Goal: Task Accomplishment & Management: Manage account settings

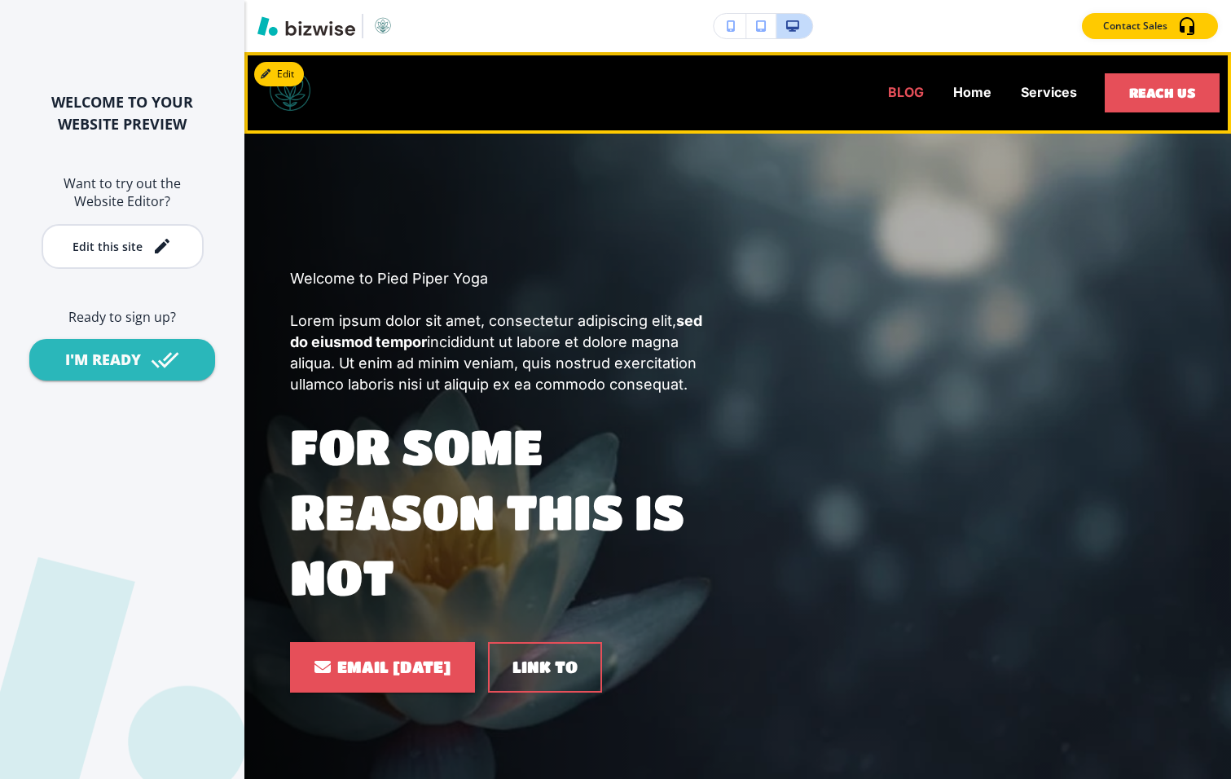
click at [901, 92] on p "BLOG" at bounding box center [906, 92] width 36 height 19
click at [906, 94] on p "BLOG" at bounding box center [906, 92] width 36 height 19
click at [862, 88] on div "BLOG Home Services" at bounding box center [711, 92] width 761 height 65
click at [915, 90] on p "BLOG" at bounding box center [906, 92] width 36 height 19
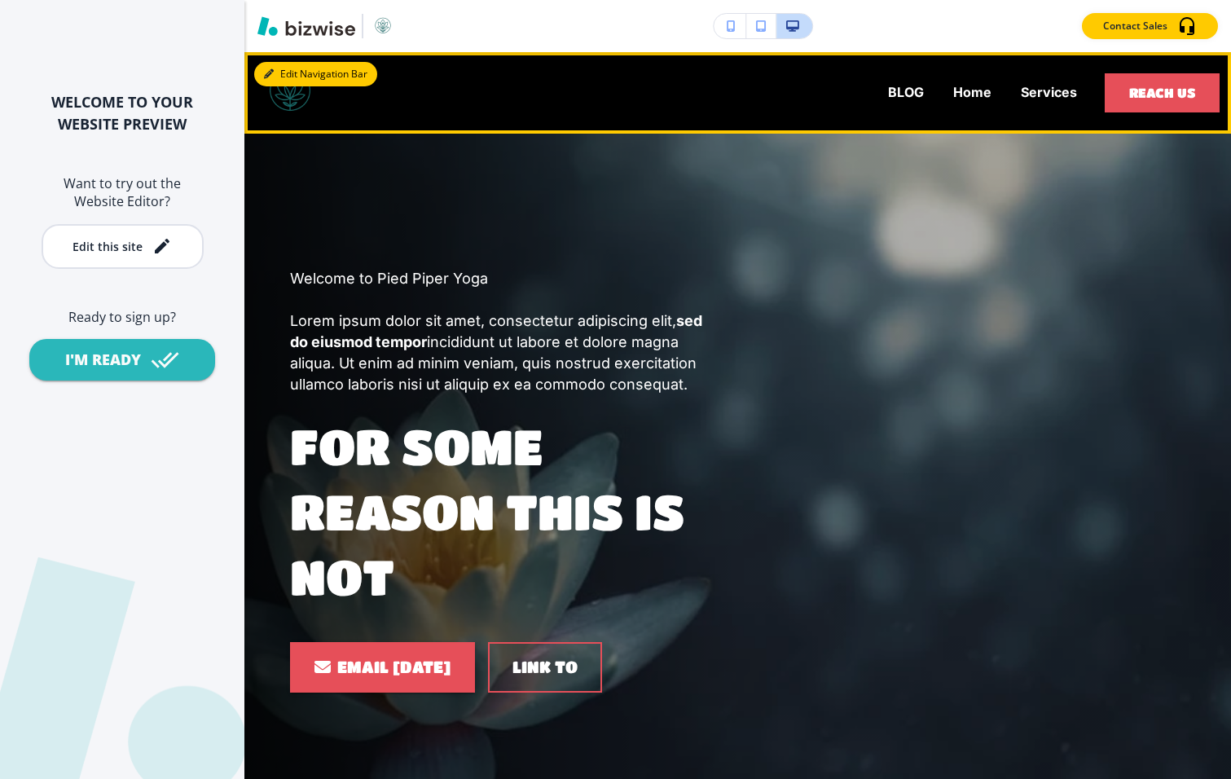
click at [283, 69] on button "Edit Navigation Bar" at bounding box center [315, 74] width 123 height 24
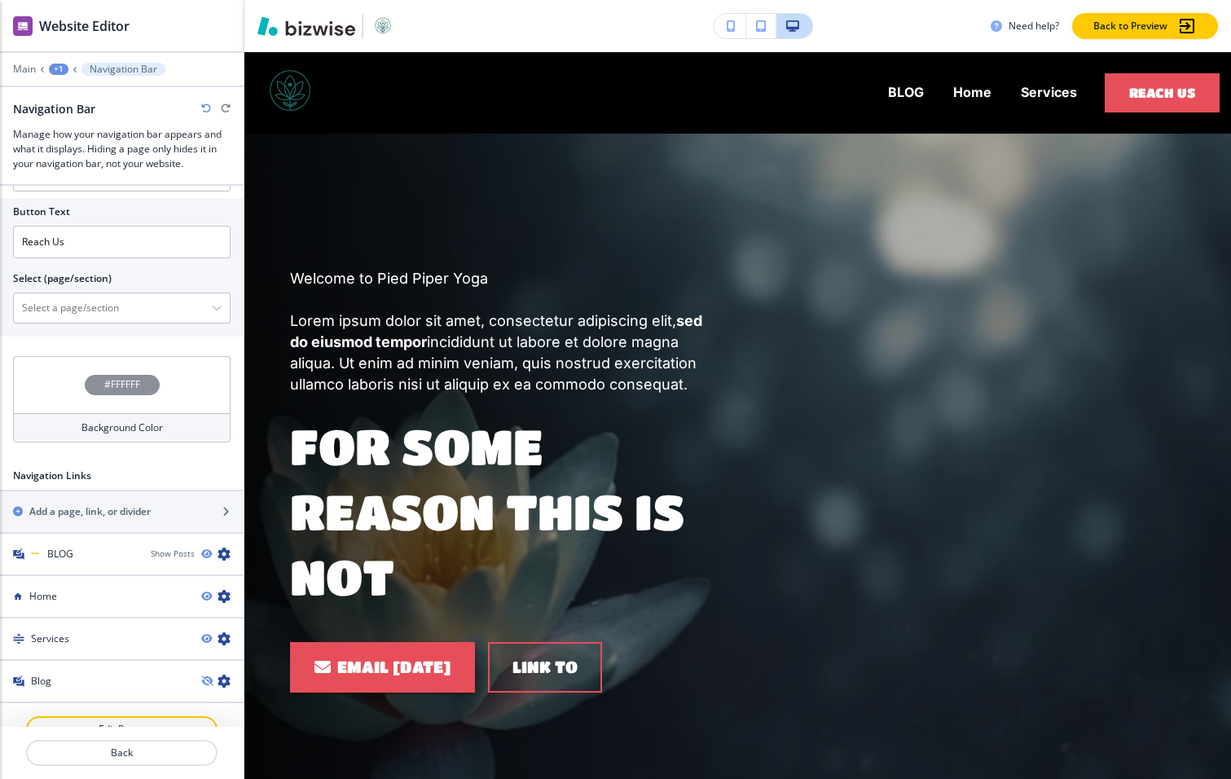
scroll to position [656, 0]
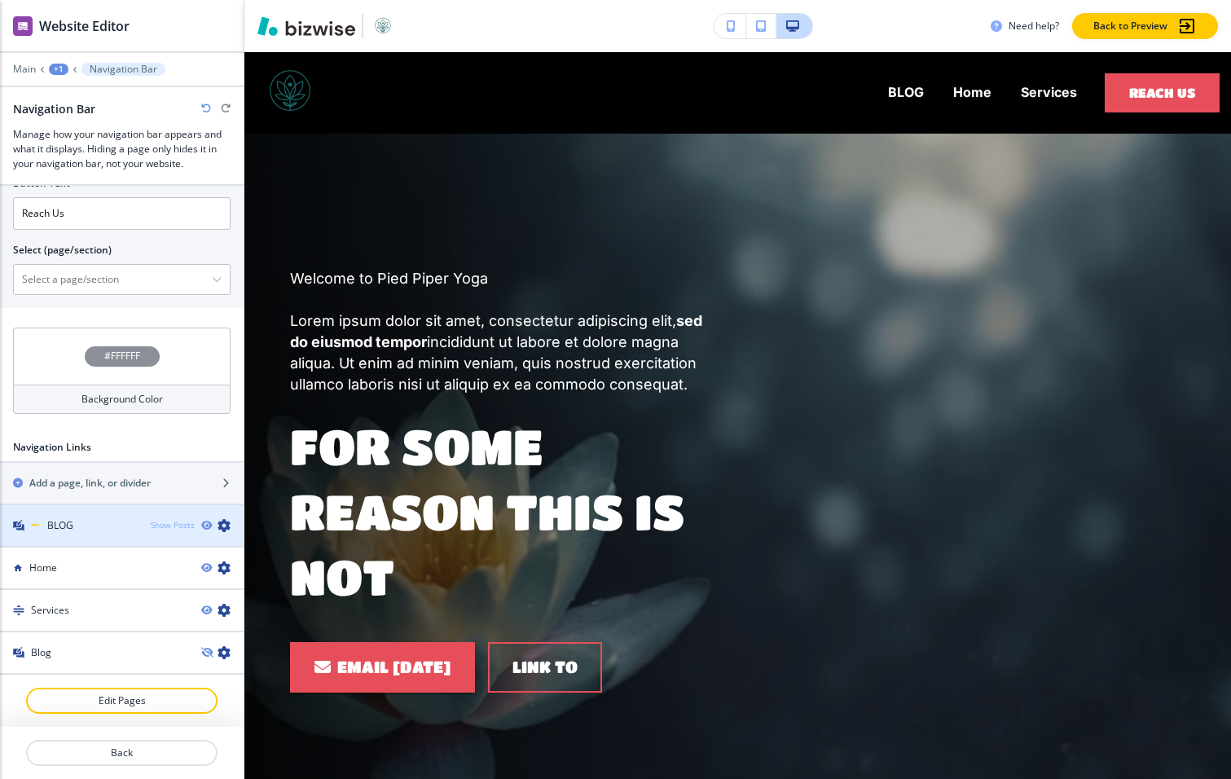
click at [173, 526] on div "Show Posts" at bounding box center [173, 525] width 44 height 12
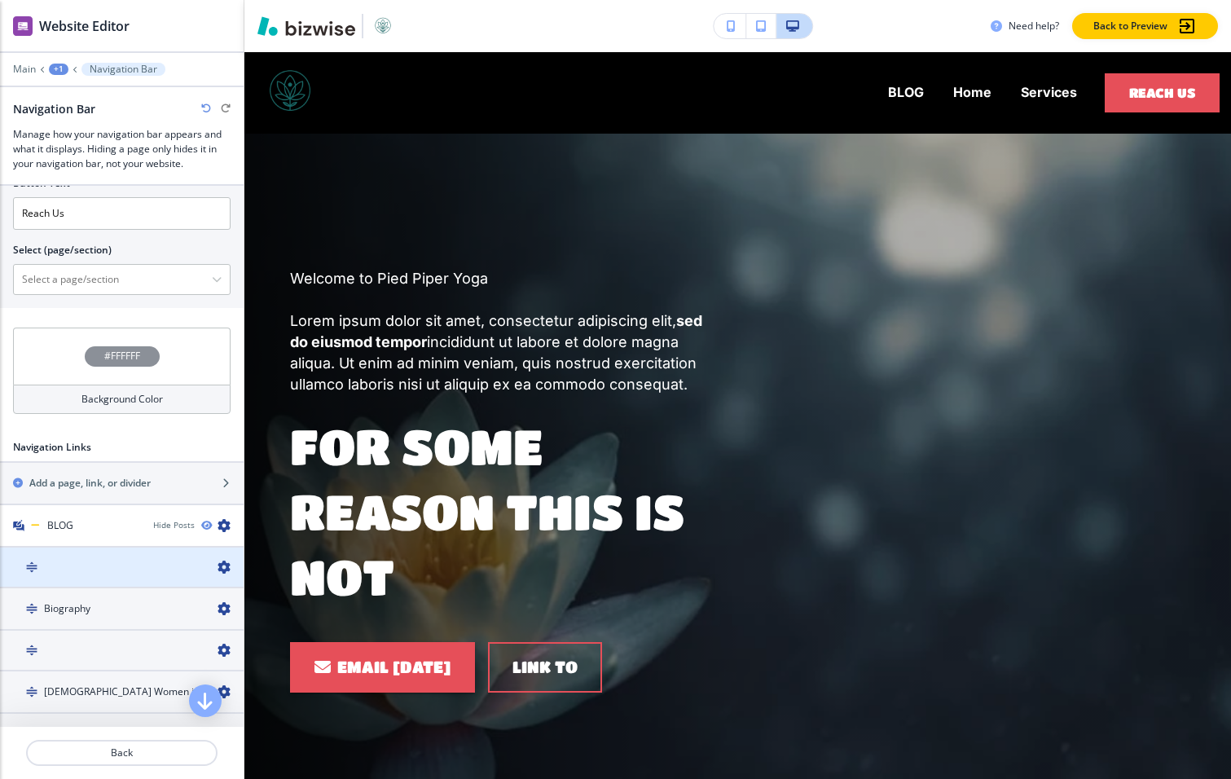
scroll to position [840, 0]
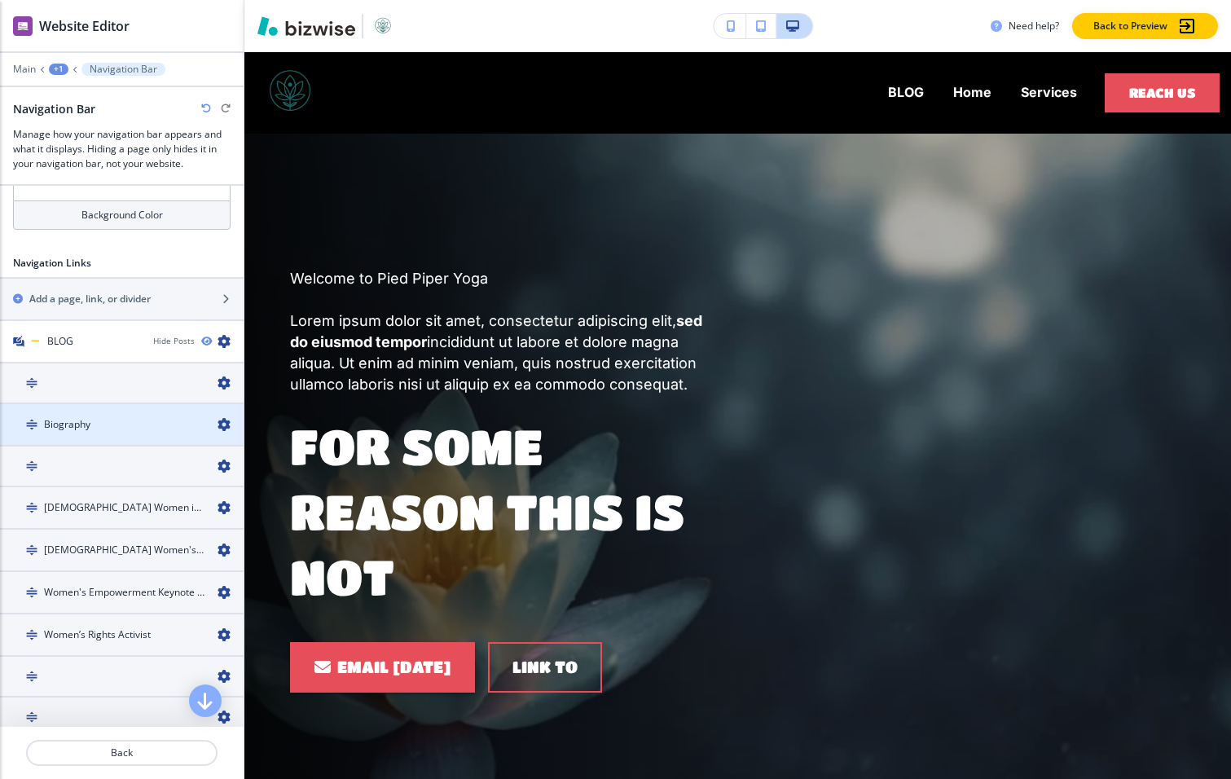
click at [117, 424] on div "Biography" at bounding box center [102, 424] width 204 height 15
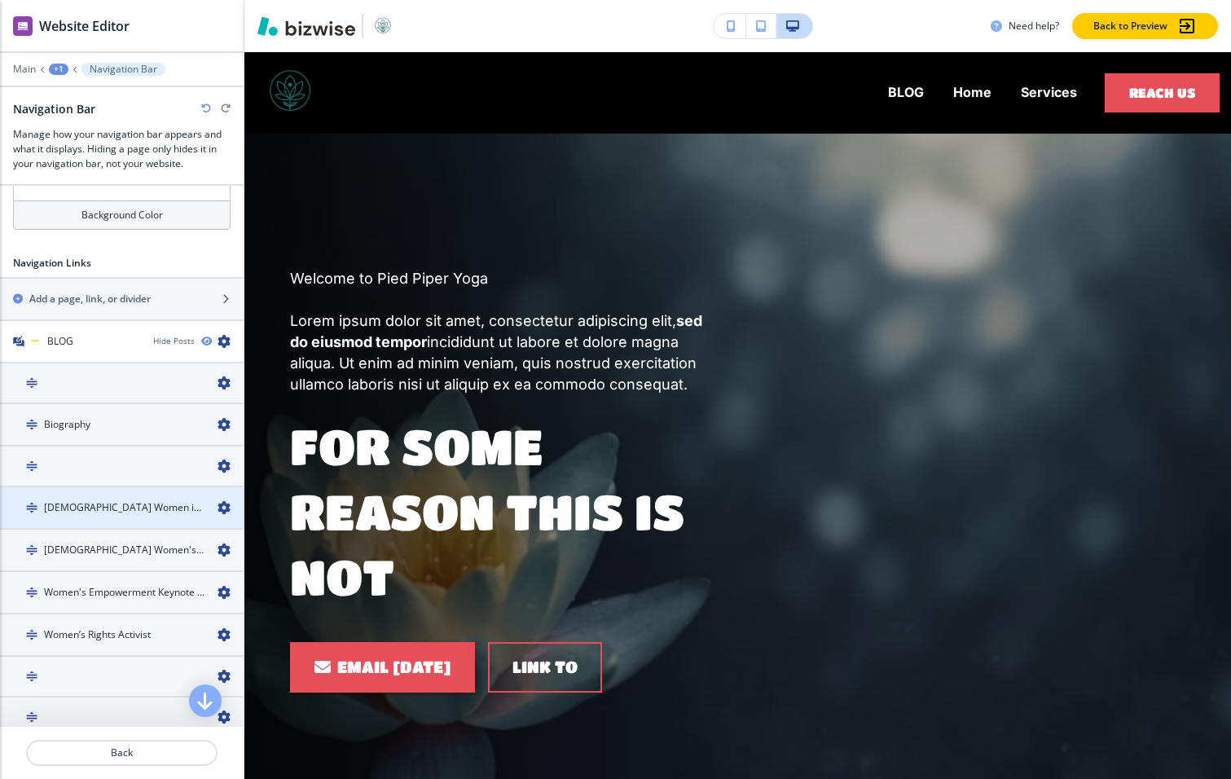
click at [136, 498] on div at bounding box center [122, 493] width 244 height 13
click at [29, 503] on img at bounding box center [31, 507] width 11 height 11
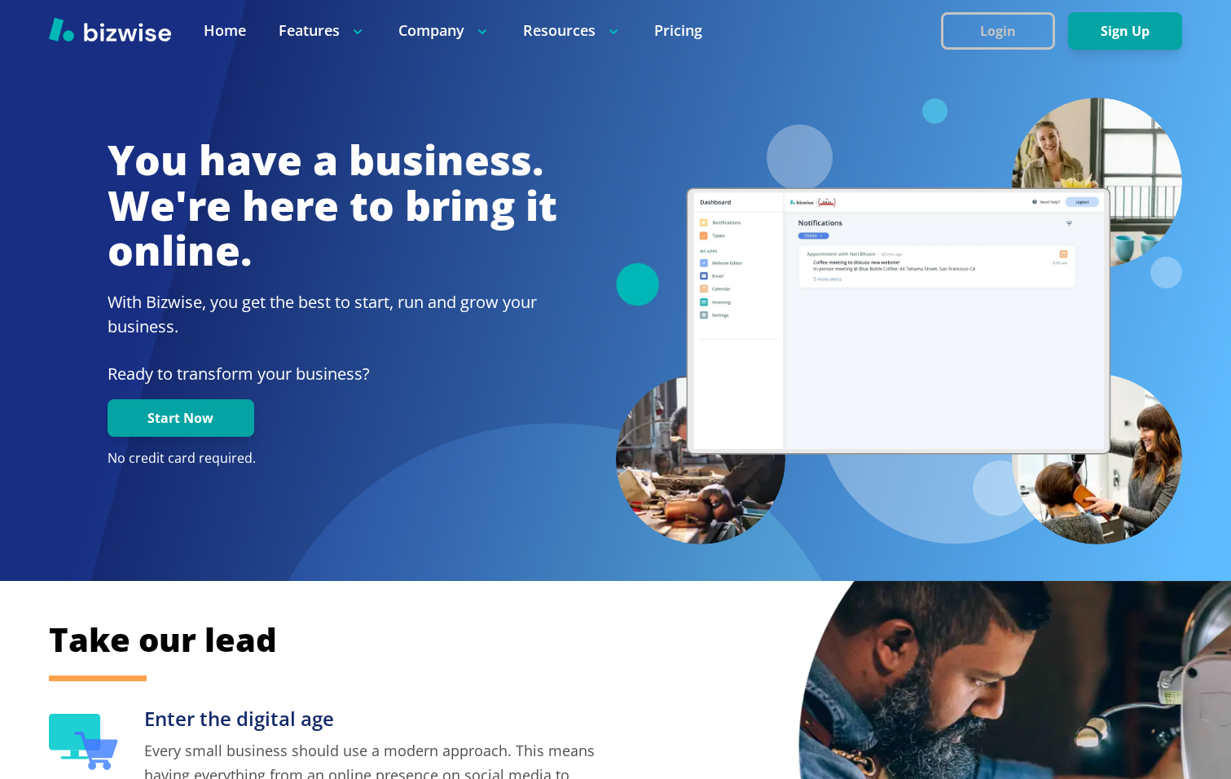
click at [996, 33] on button "Login" at bounding box center [998, 30] width 114 height 37
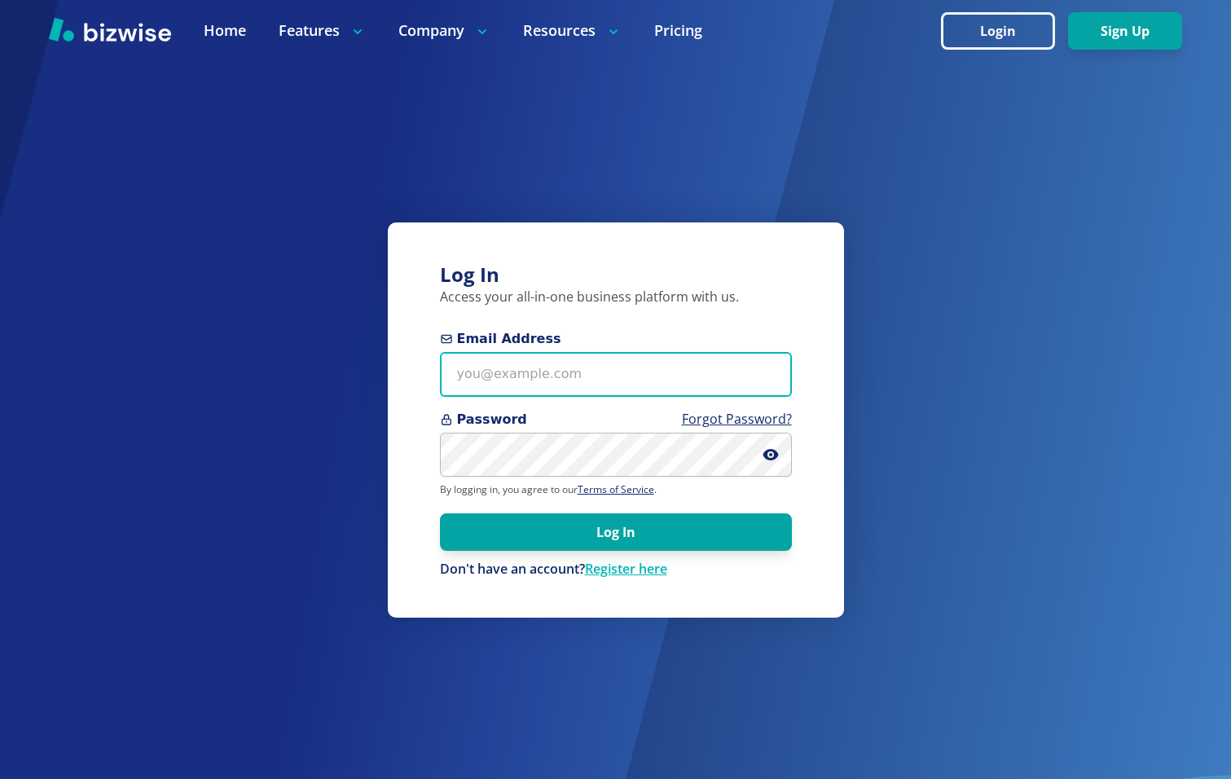
click at [513, 360] on input "Email Address" at bounding box center [616, 374] width 352 height 45
type input "kieran@bizwise.com"
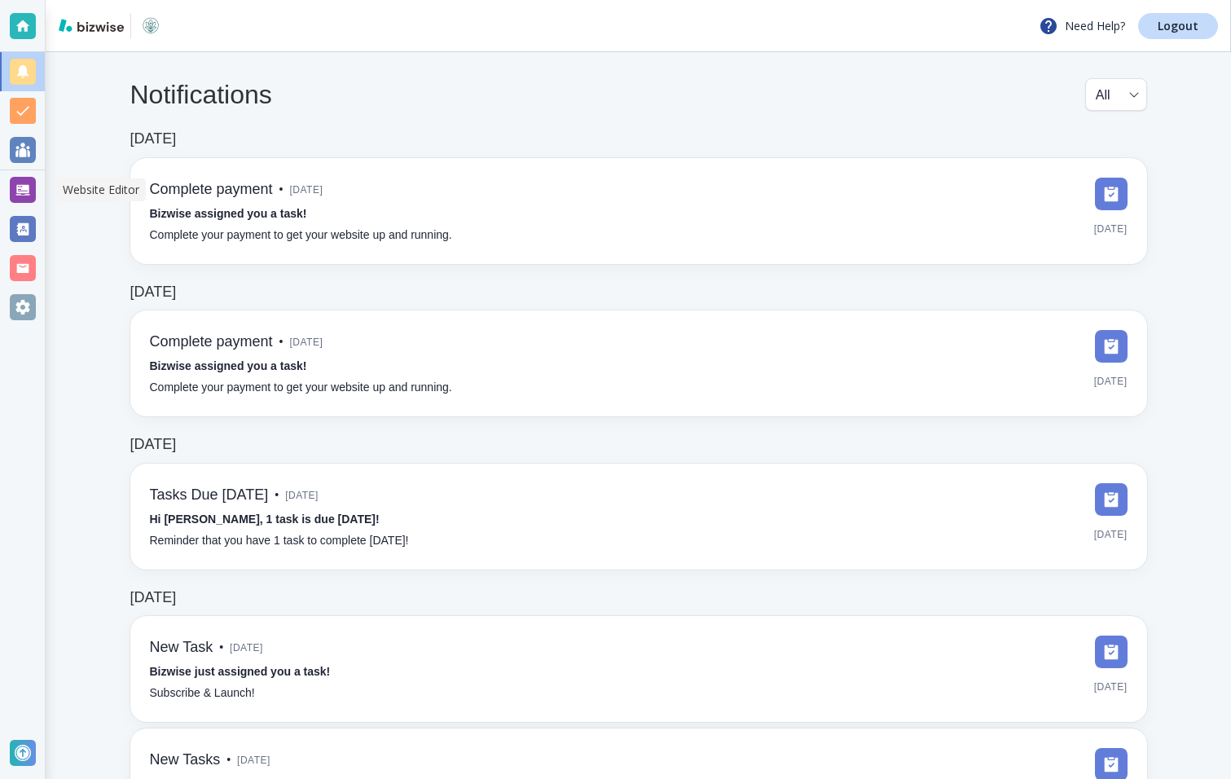
click at [29, 192] on div at bounding box center [23, 190] width 26 height 26
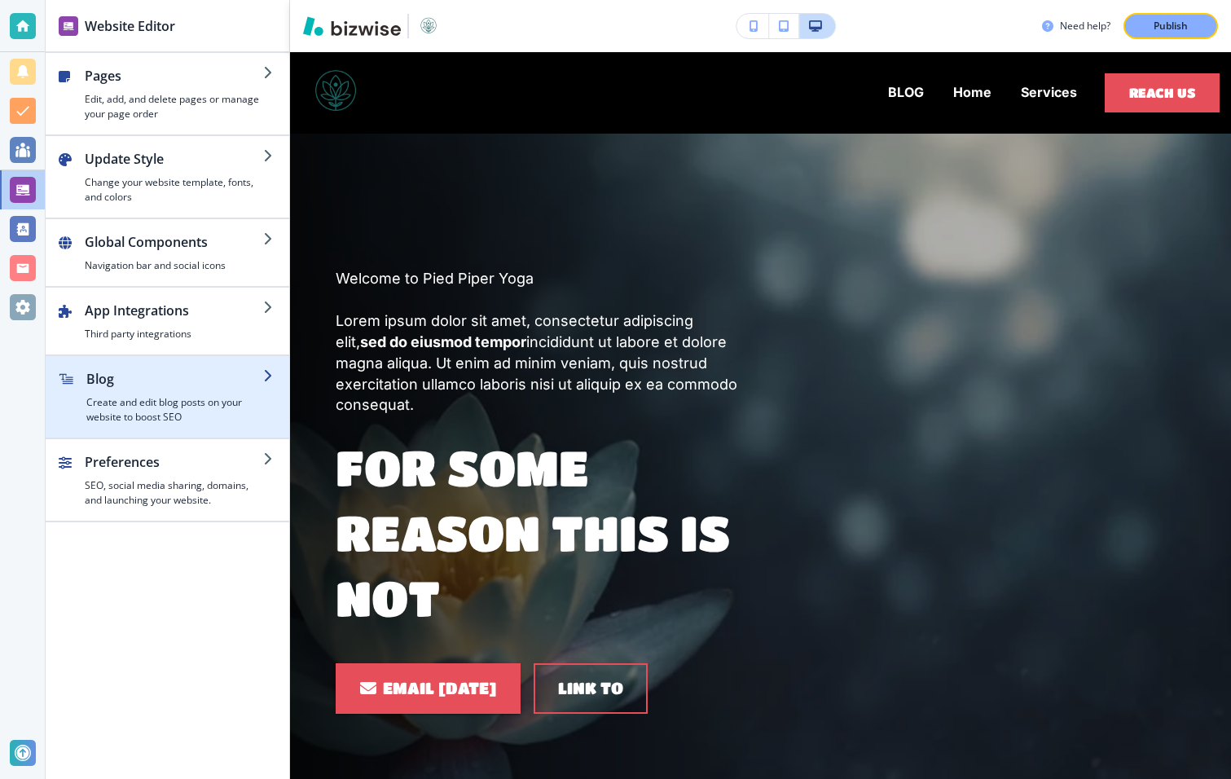
click at [151, 403] on h4 "Create and edit blog posts on your website to boost SEO" at bounding box center [174, 409] width 177 height 29
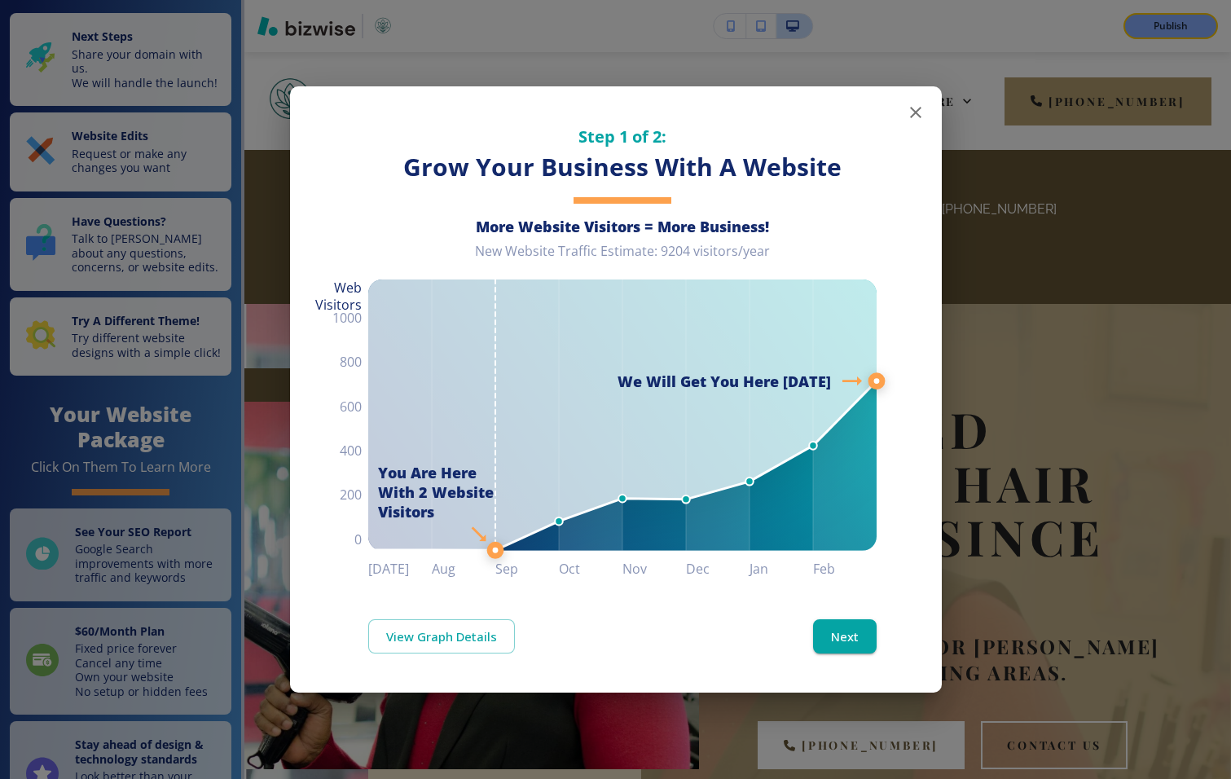
click at [914, 116] on icon "button" at bounding box center [916, 113] width 20 height 20
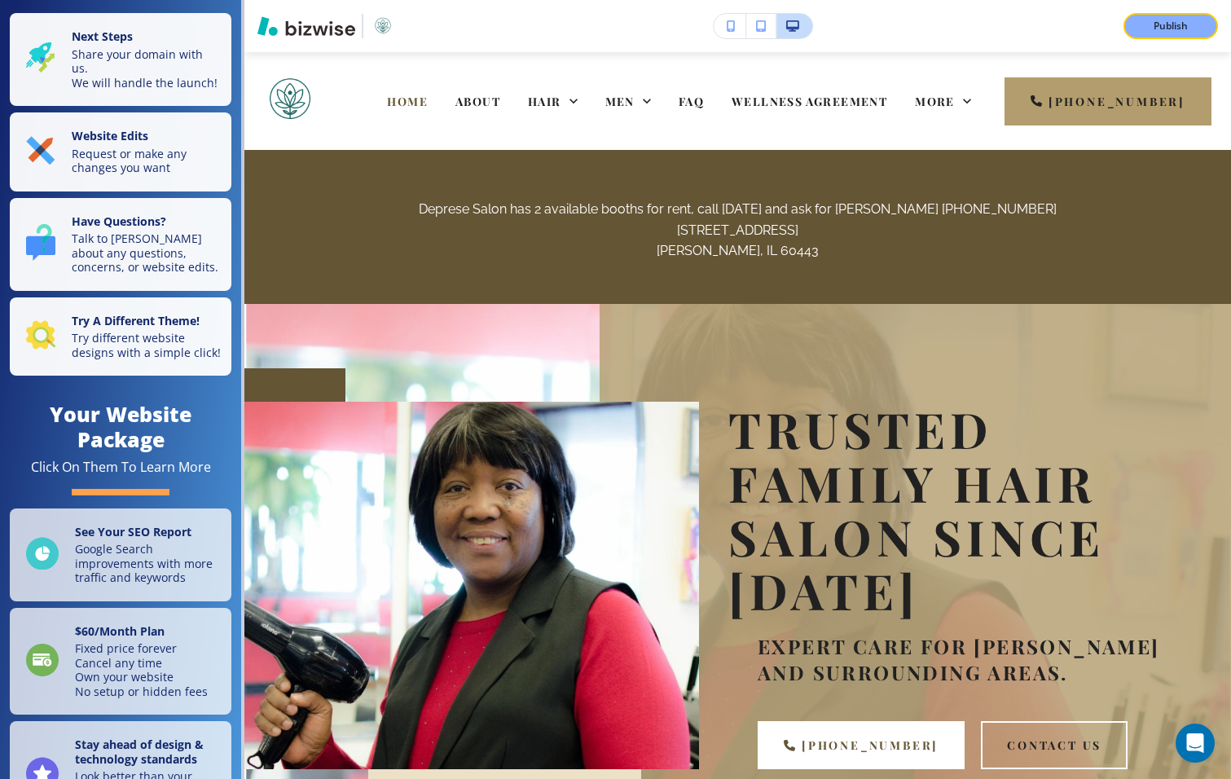
scroll to position [52, 0]
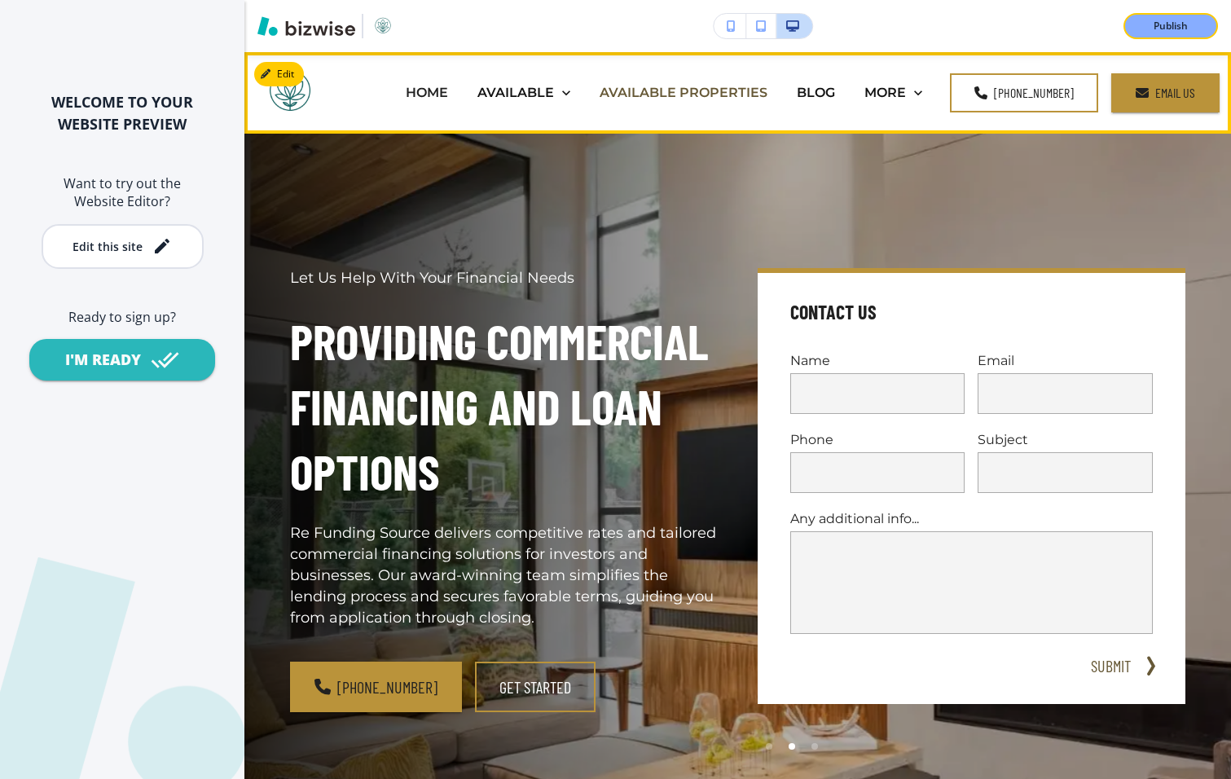
click at [723, 91] on p "AVAILABLE PROPERTIES" at bounding box center [683, 92] width 168 height 19
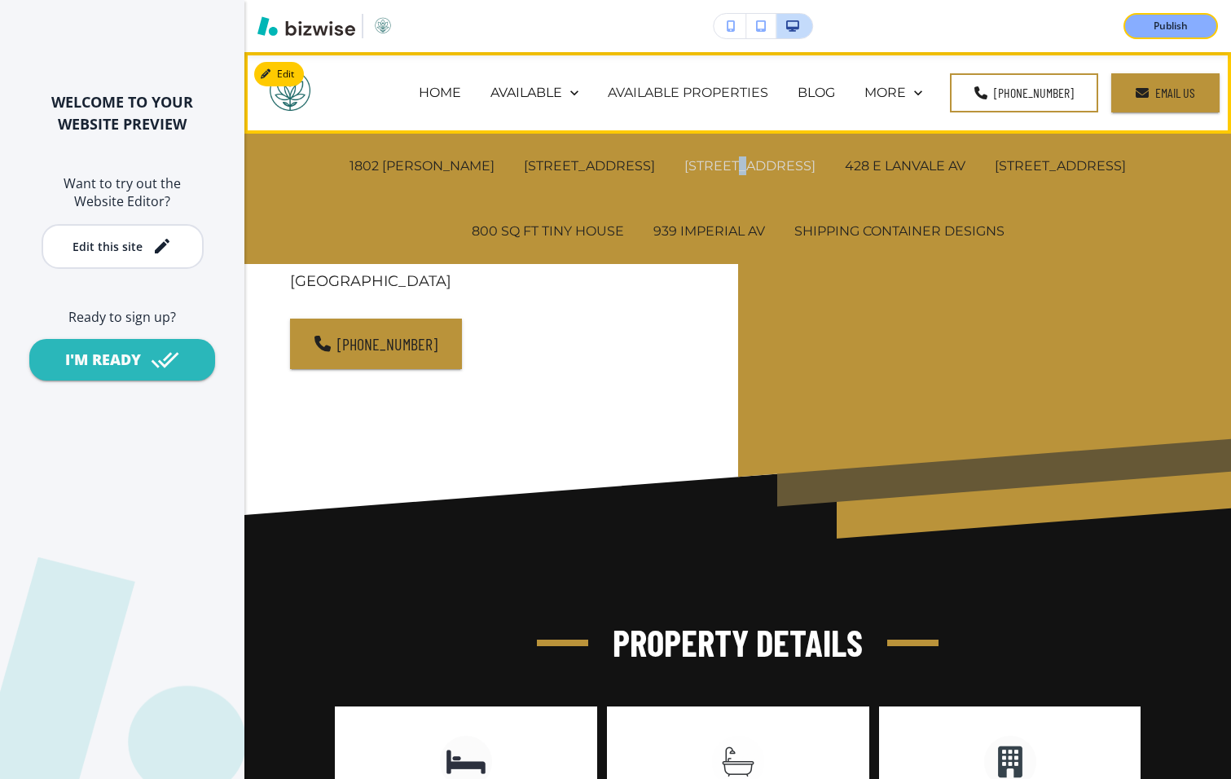
click at [684, 162] on p "3916 RIDGEWOOD AV" at bounding box center [749, 165] width 131 height 19
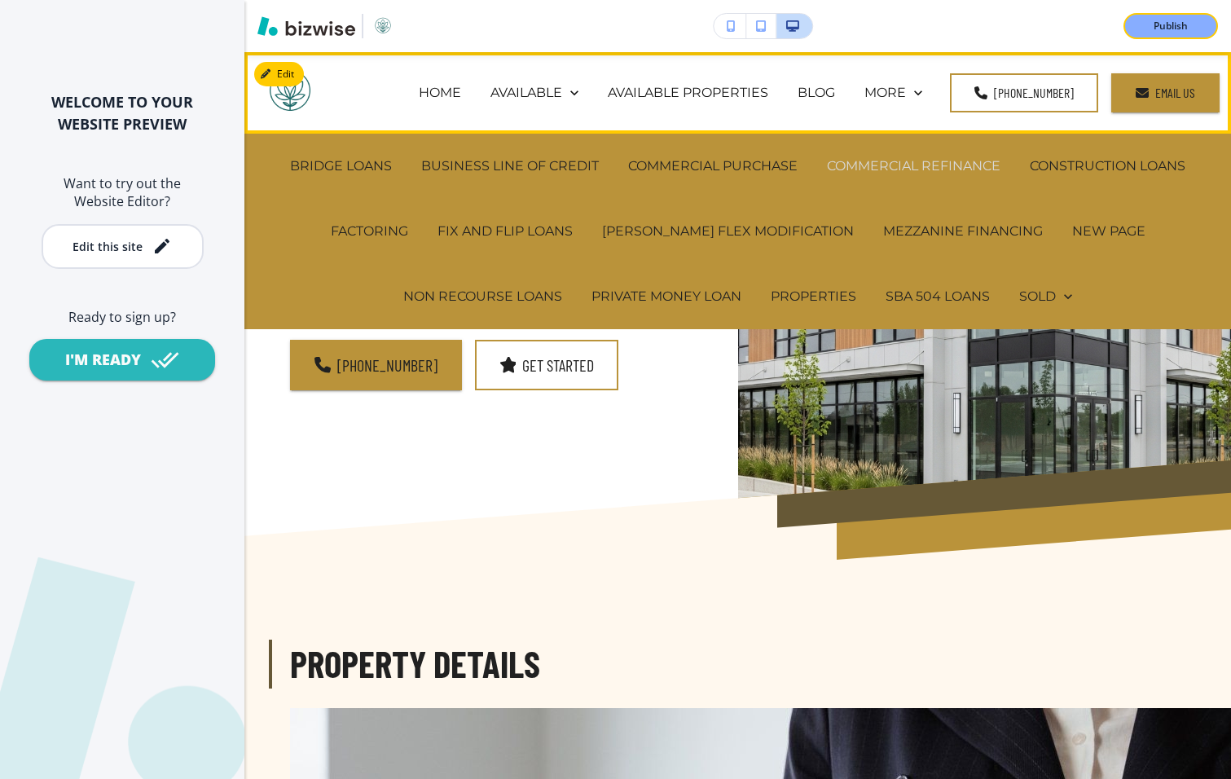
click at [901, 169] on p "COMMERCIAL REFINANCE" at bounding box center [913, 165] width 173 height 19
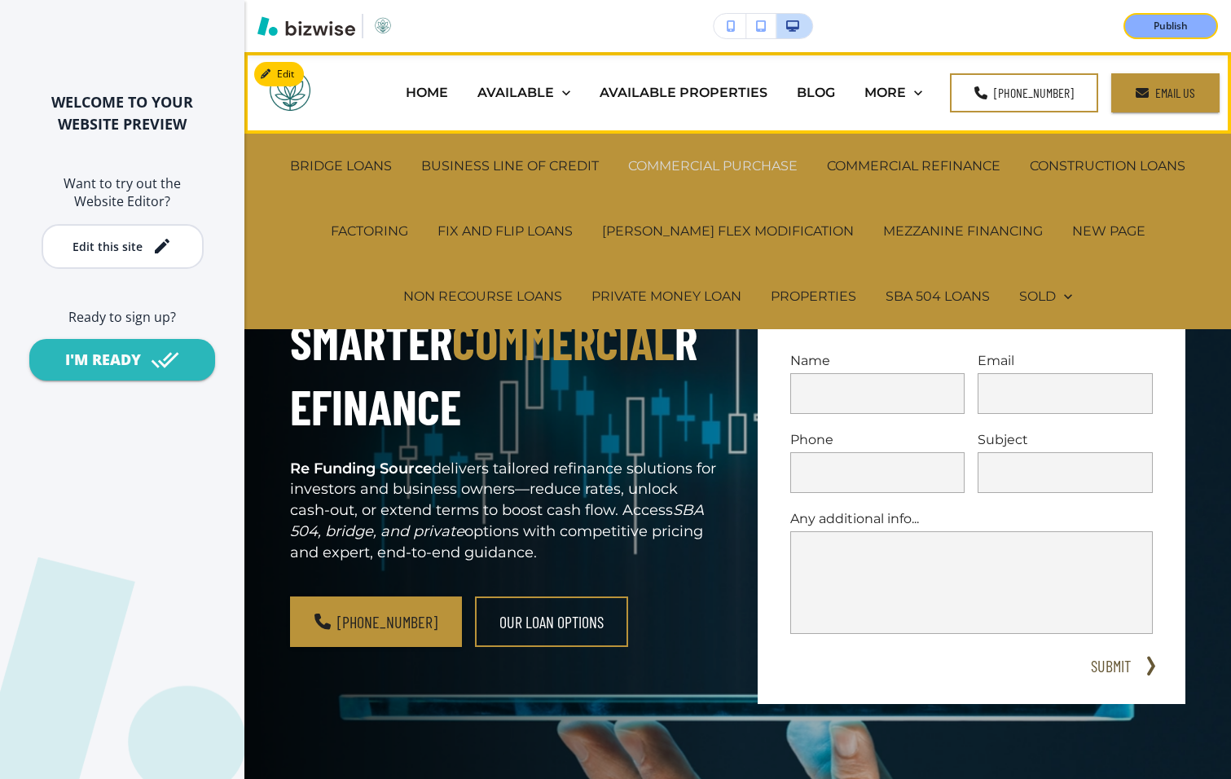
click at [707, 160] on p "COMMERCIAL PURCHASE" at bounding box center [712, 165] width 169 height 19
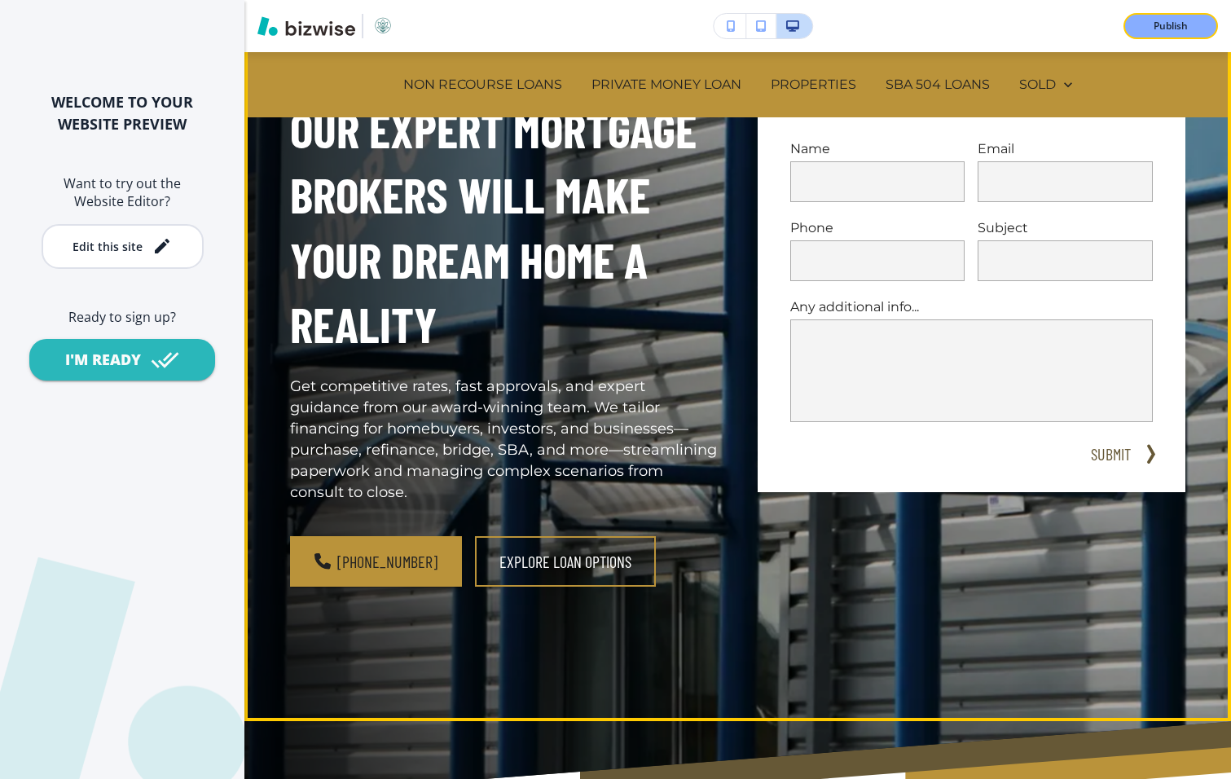
scroll to position [239, 0]
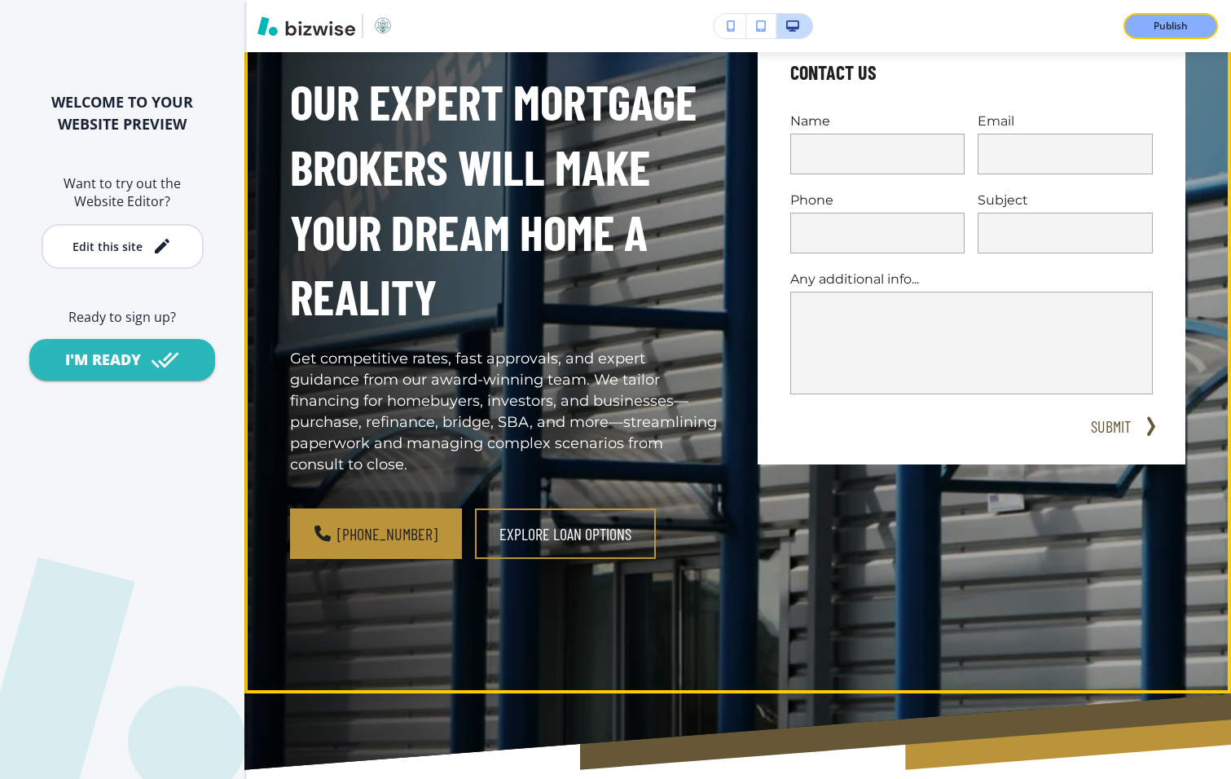
click at [628, 362] on p "Get competitive rates, fast approvals, and expert guidance from our award‑winni…" at bounding box center [504, 412] width 428 height 126
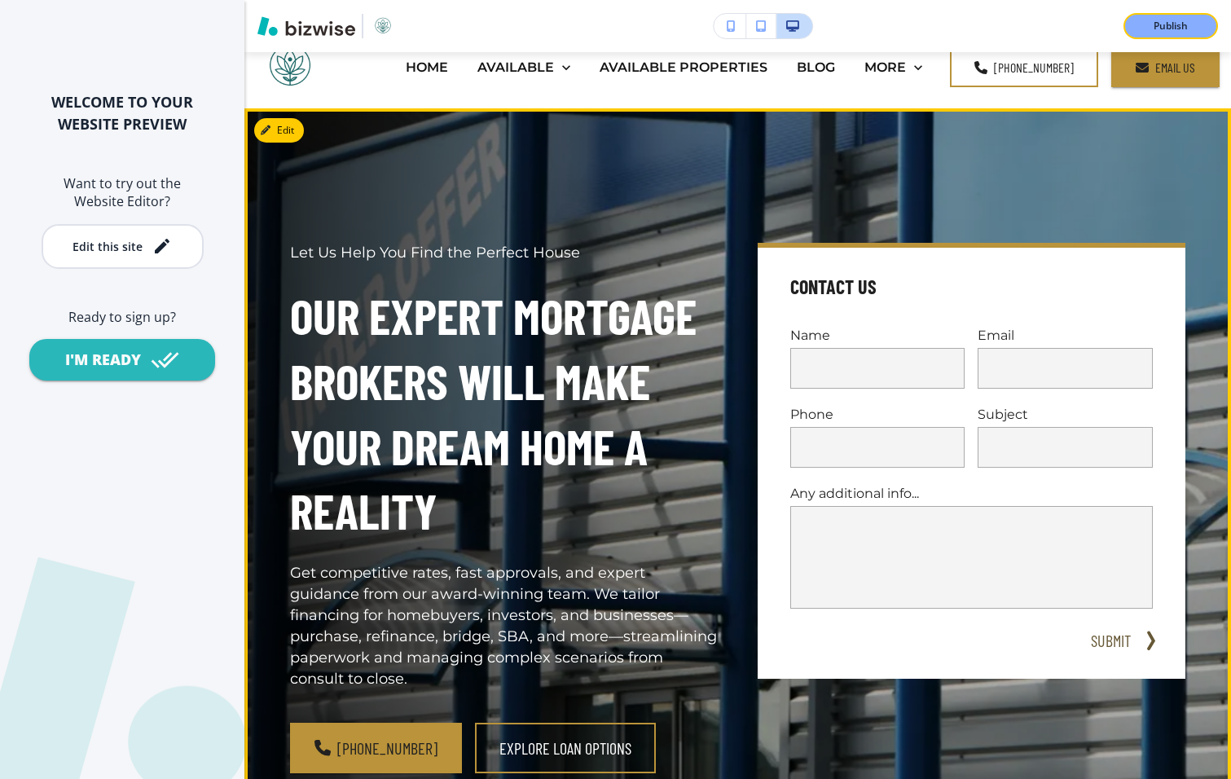
scroll to position [0, 0]
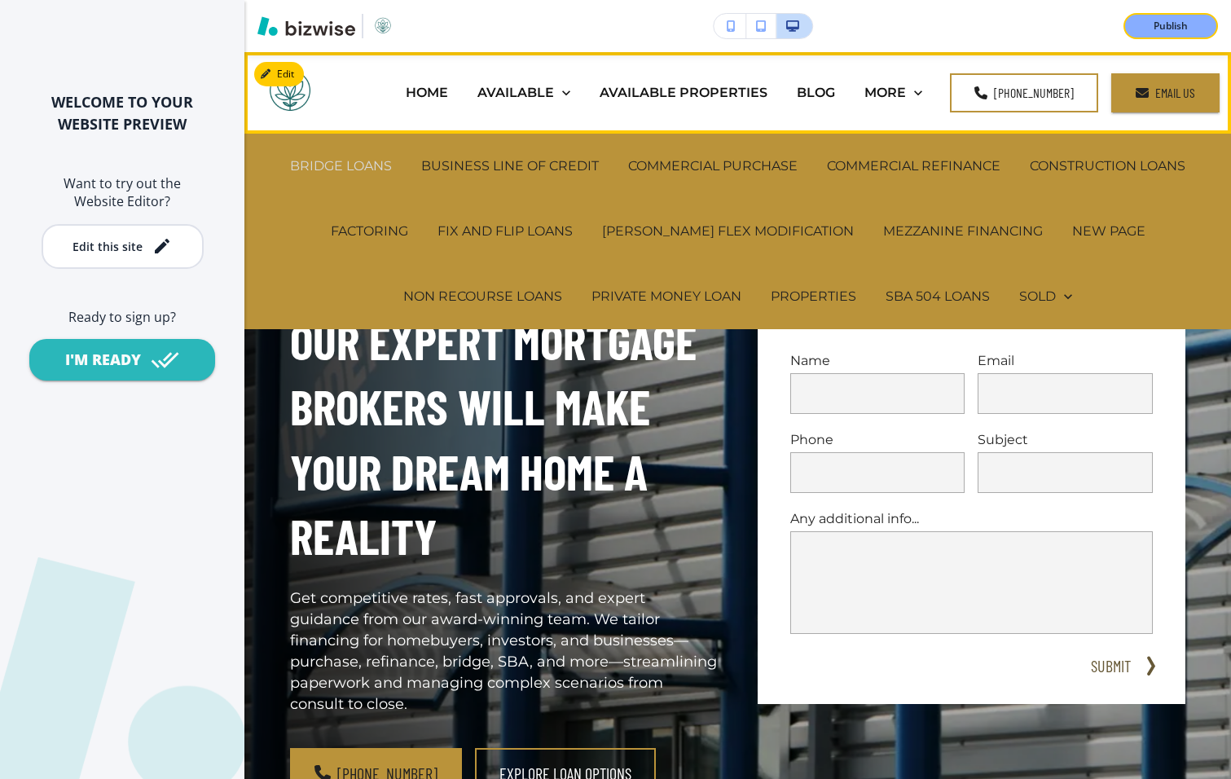
click at [367, 166] on p "BRIDGE LOANS" at bounding box center [341, 165] width 102 height 19
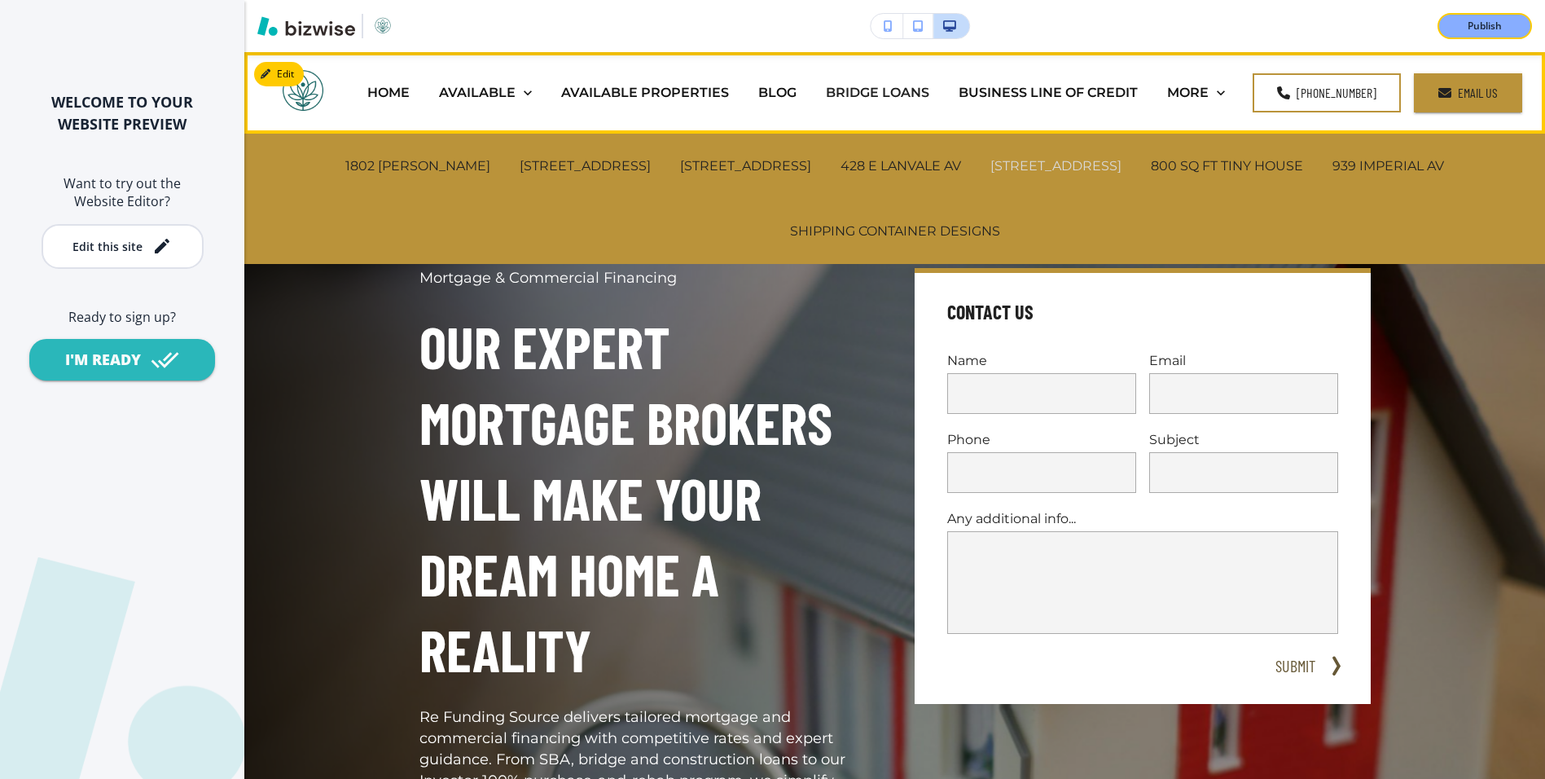
click at [1035, 164] on p "6510 FRANKFORD AV" at bounding box center [1055, 165] width 131 height 19
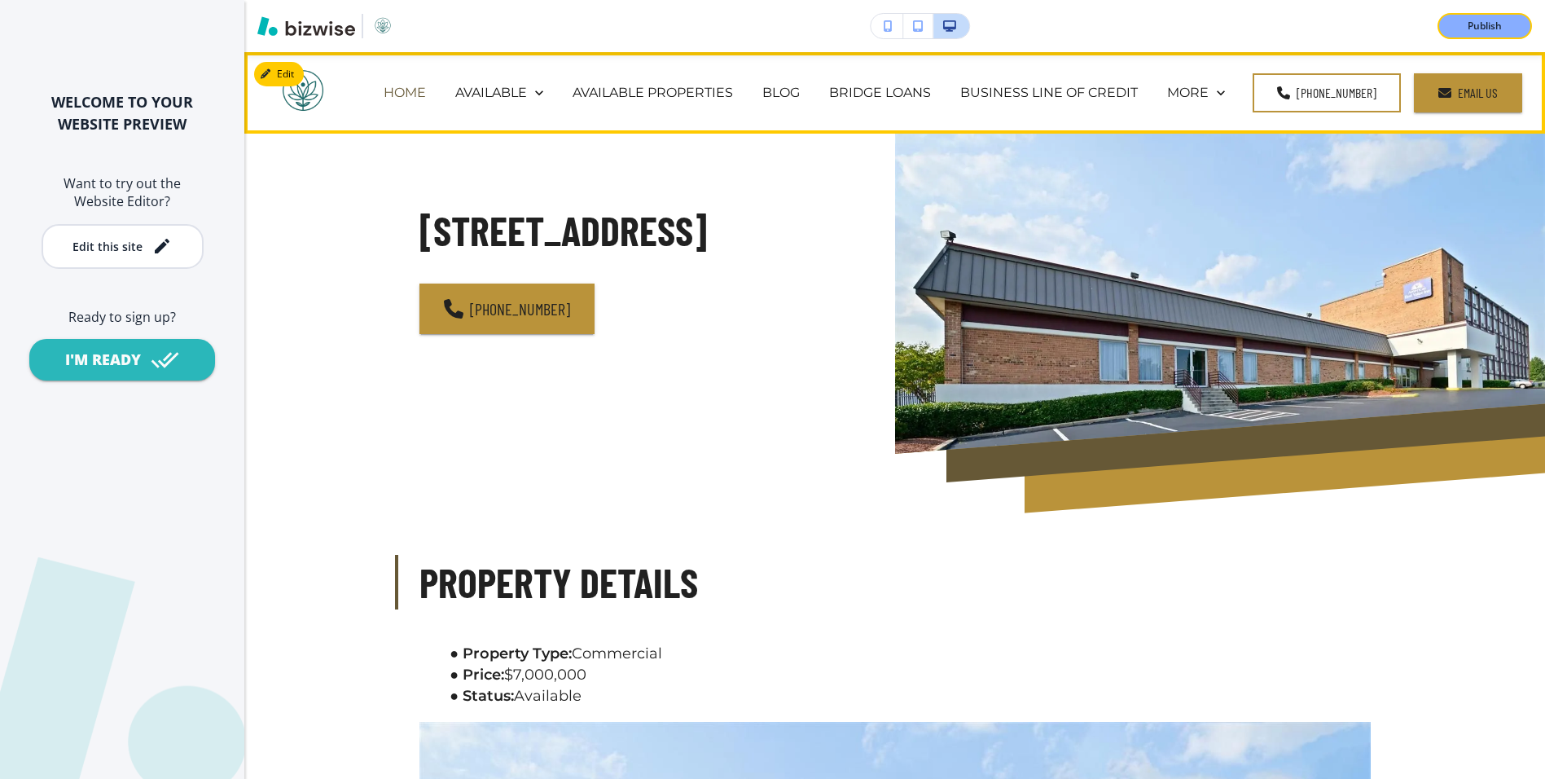
click at [412, 95] on p "HOME" at bounding box center [405, 92] width 42 height 19
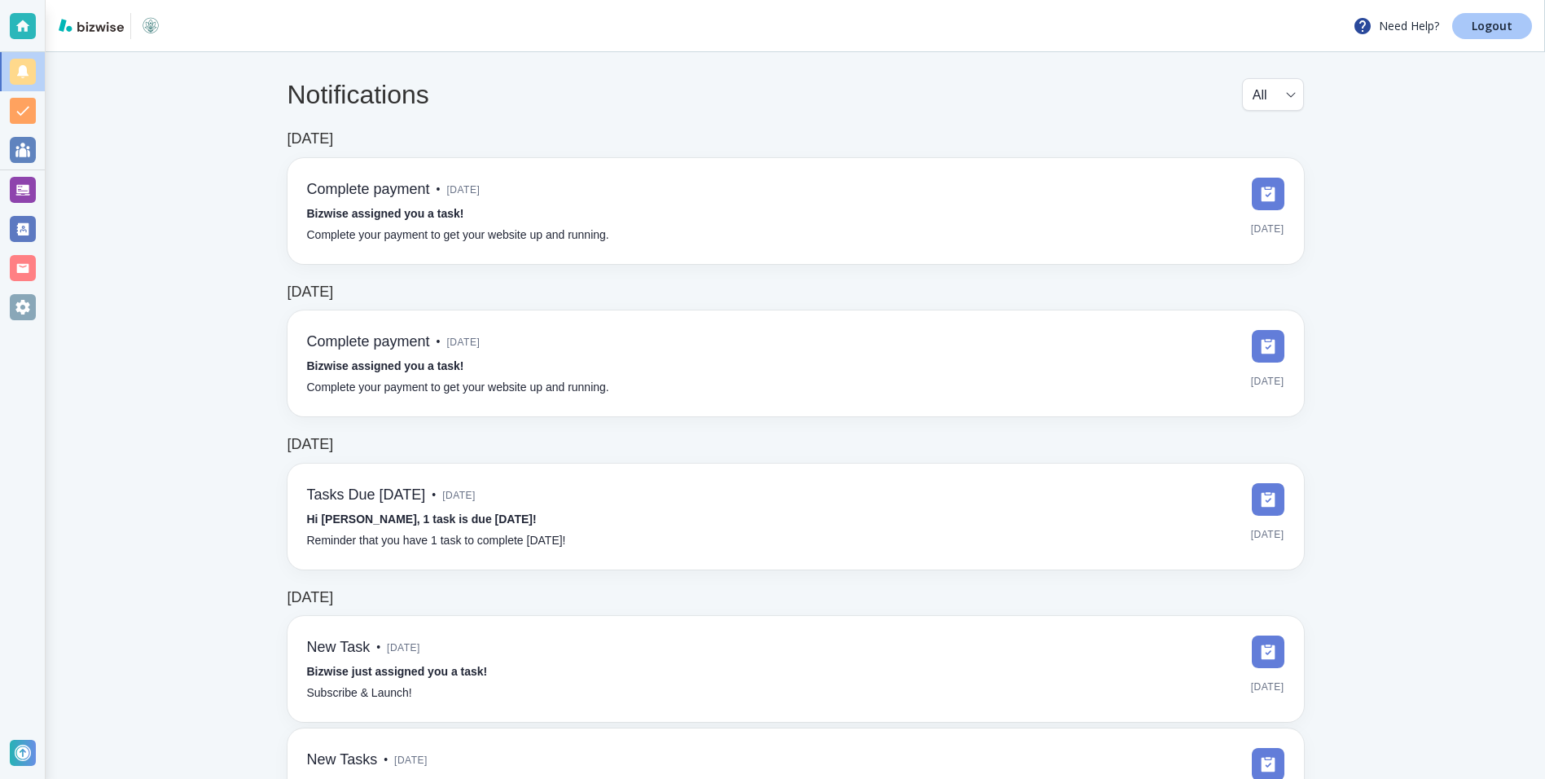
click at [1485, 32] on p "Logout" at bounding box center [1492, 25] width 41 height 11
